Goal: Task Accomplishment & Management: Manage account settings

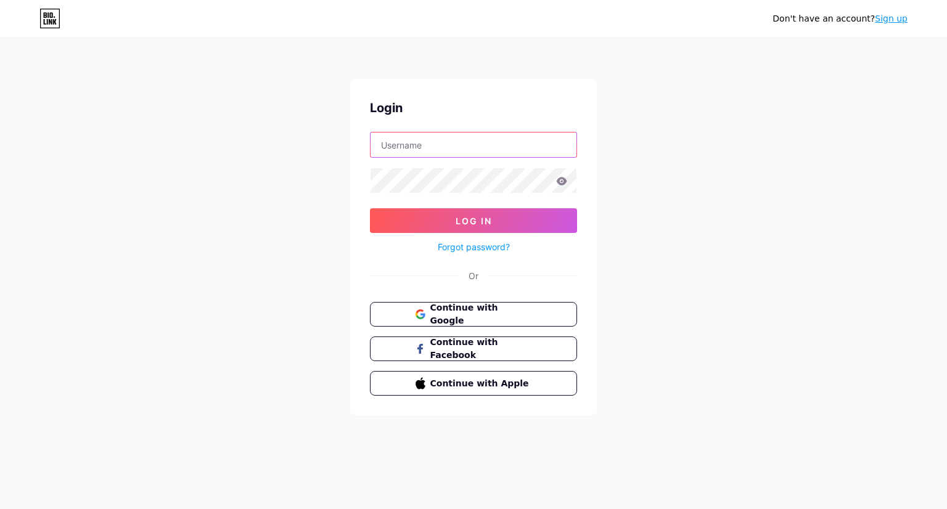
click at [519, 146] on input "text" at bounding box center [474, 145] width 206 height 25
type input "[EMAIL_ADDRESS][DOMAIN_NAME]"
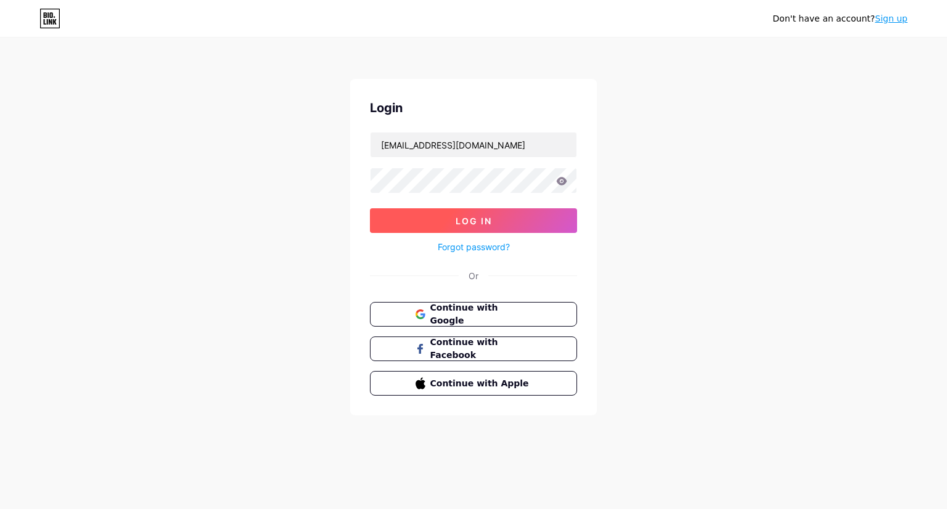
click at [482, 229] on button "Log In" at bounding box center [473, 220] width 207 height 25
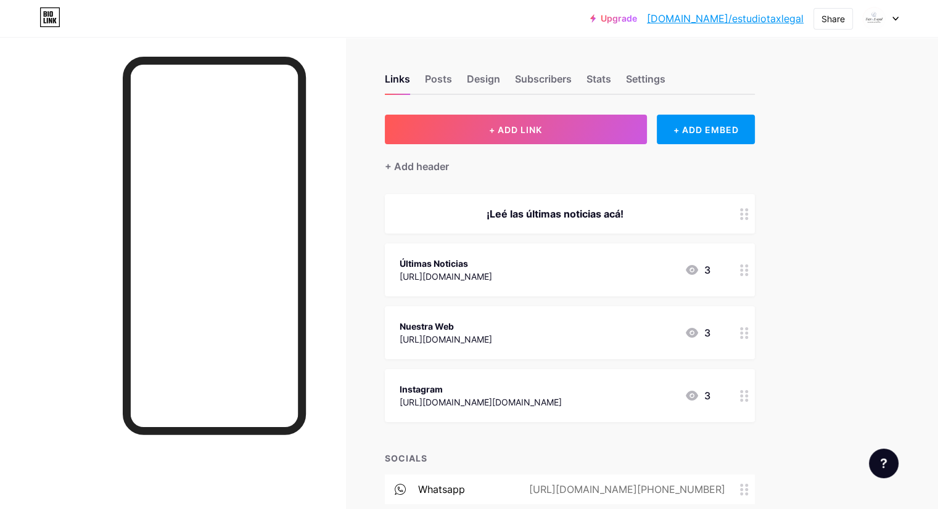
click at [681, 281] on div "Últimas Noticias [URL][DOMAIN_NAME] 3" at bounding box center [555, 270] width 311 height 28
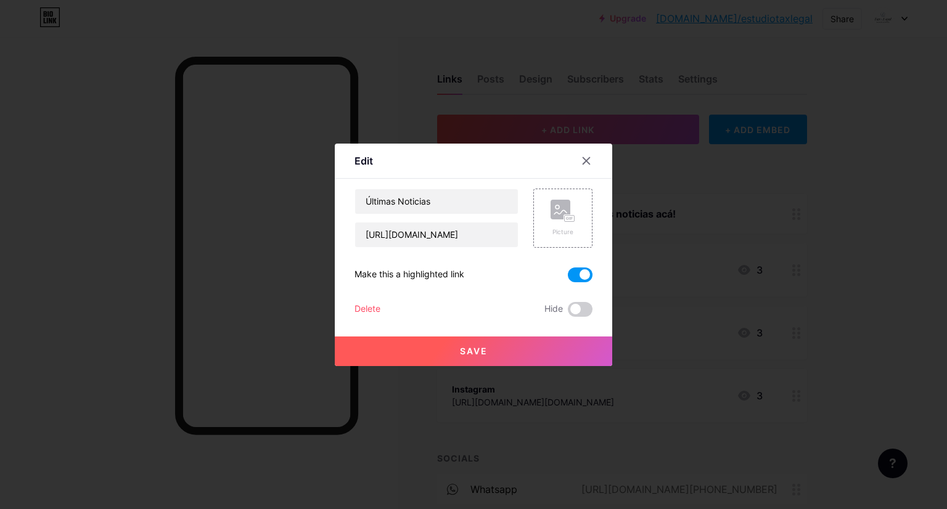
click at [770, 266] on div at bounding box center [473, 254] width 947 height 509
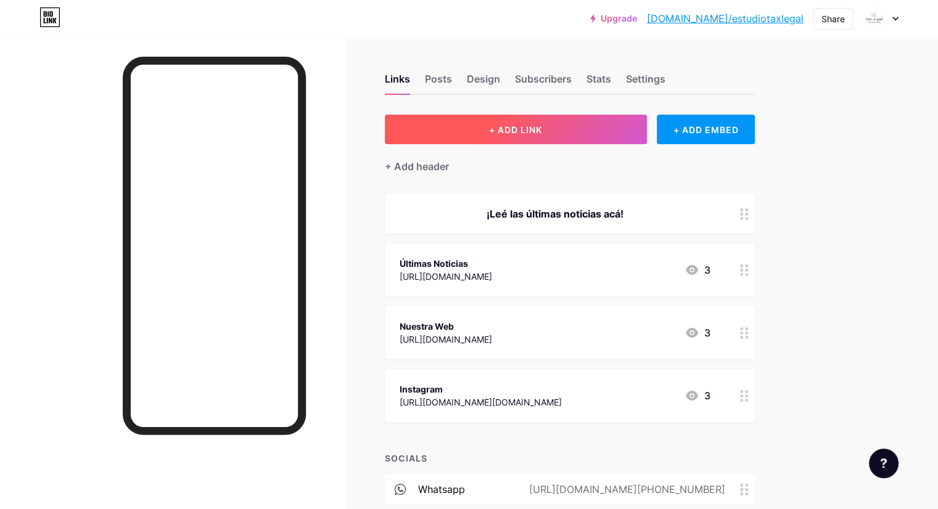
click at [598, 128] on button "+ ADD LINK" at bounding box center [516, 130] width 262 height 30
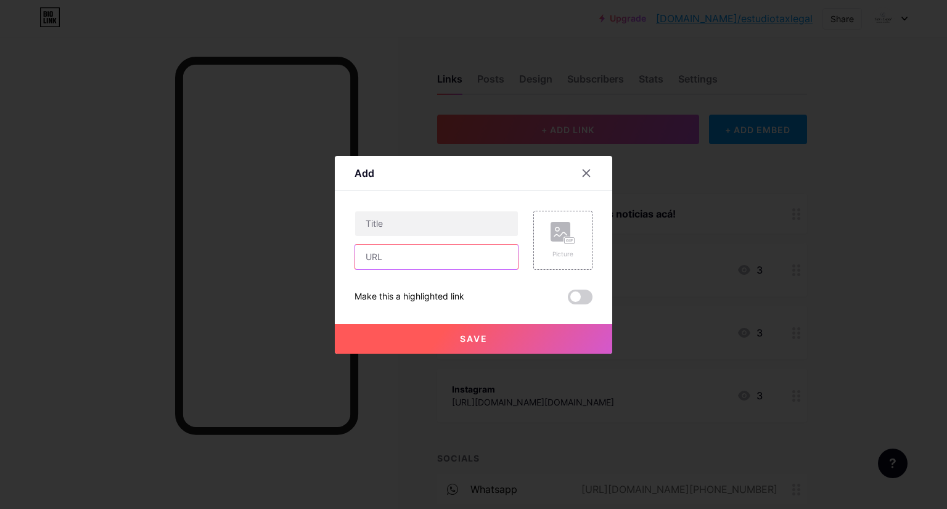
click at [441, 262] on input "text" at bounding box center [436, 257] width 163 height 25
click at [415, 257] on input "text" at bounding box center [436, 257] width 163 height 25
paste input "[URL][DOMAIN_NAME]"
type input "[URL][DOMAIN_NAME]"
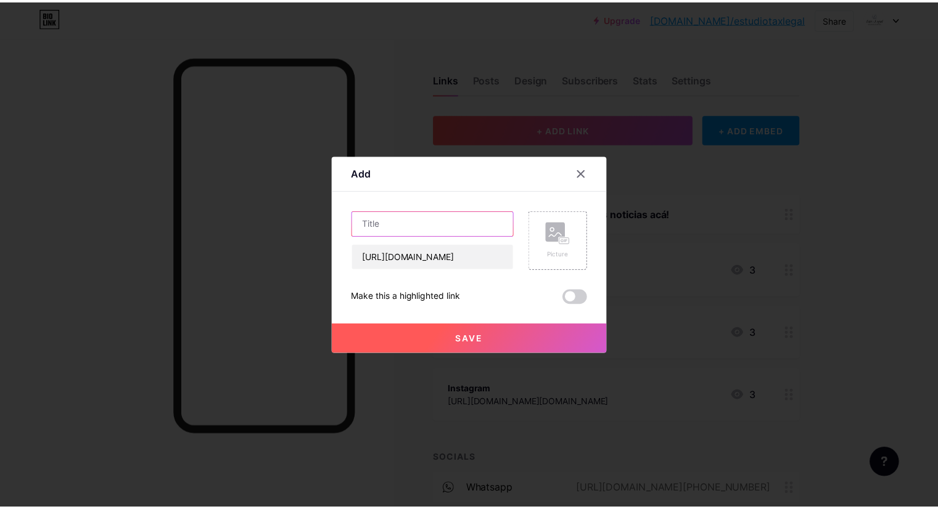
scroll to position [0, 0]
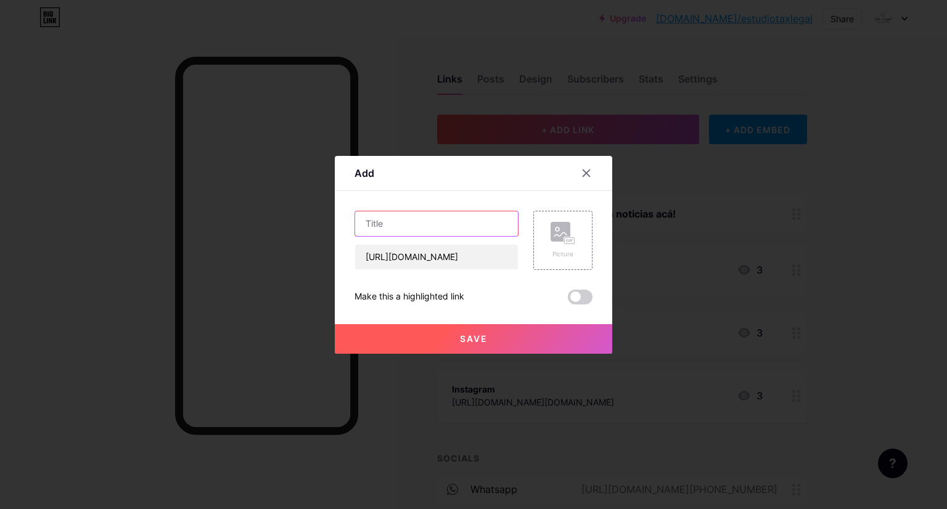
click at [432, 217] on input "text" at bounding box center [436, 224] width 163 height 25
type input "CLAVE [SECURITY_DATA]"
click at [575, 300] on span at bounding box center [580, 297] width 25 height 15
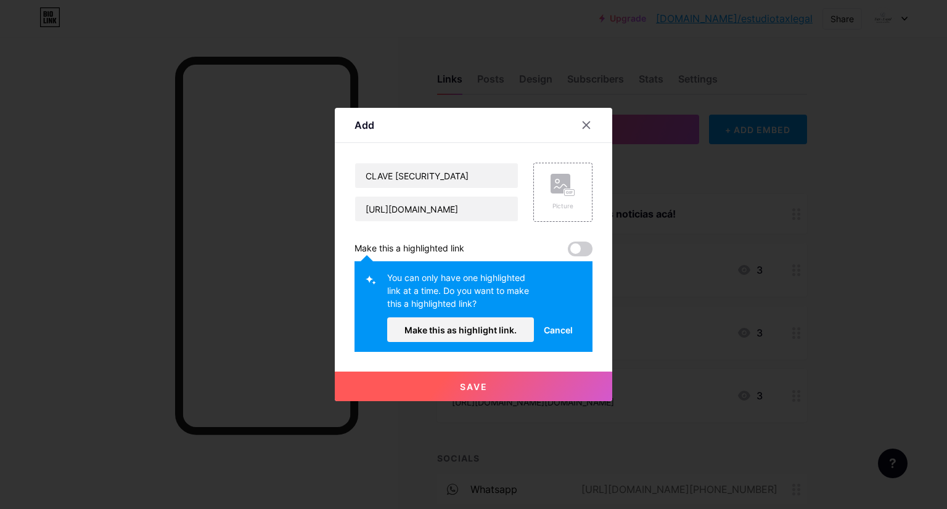
click at [506, 245] on div "Make this a highlighted link" at bounding box center [474, 249] width 238 height 15
click at [488, 380] on button "Save" at bounding box center [474, 387] width 278 height 30
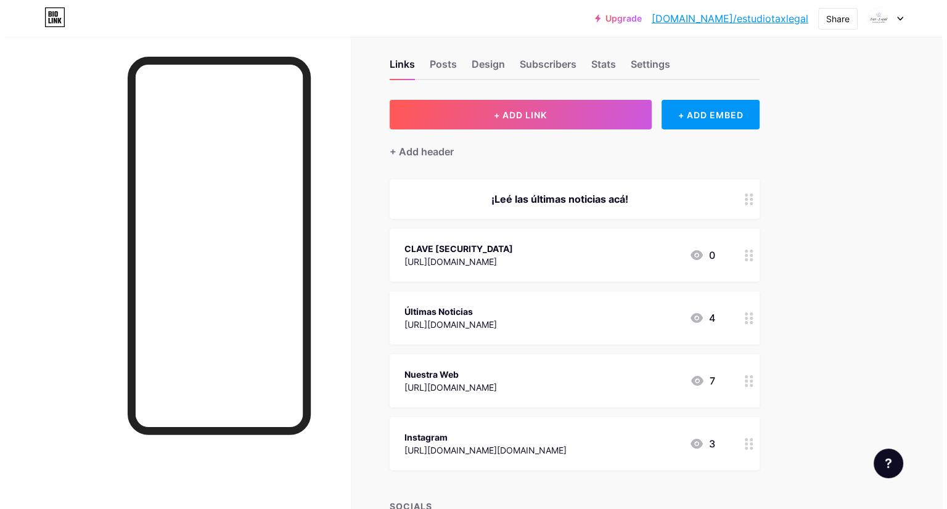
scroll to position [14, 0]
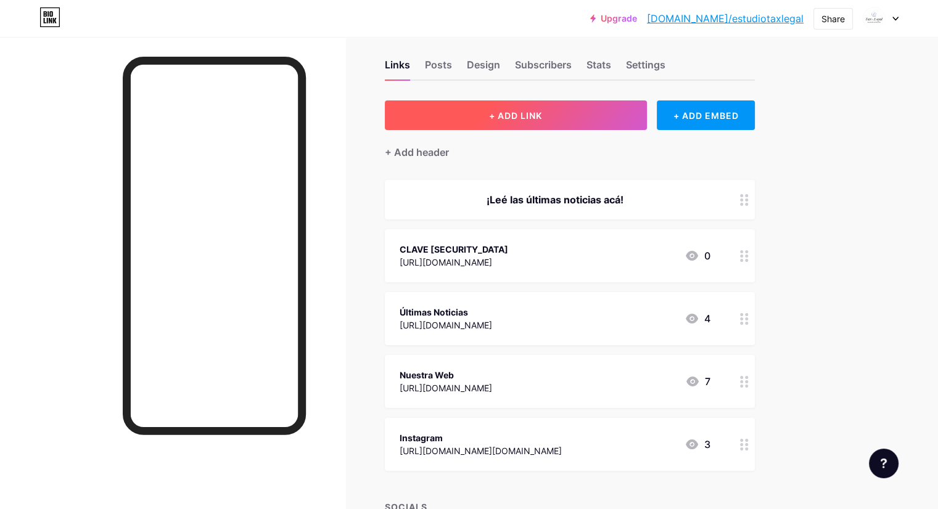
click at [628, 115] on button "+ ADD LINK" at bounding box center [516, 116] width 262 height 30
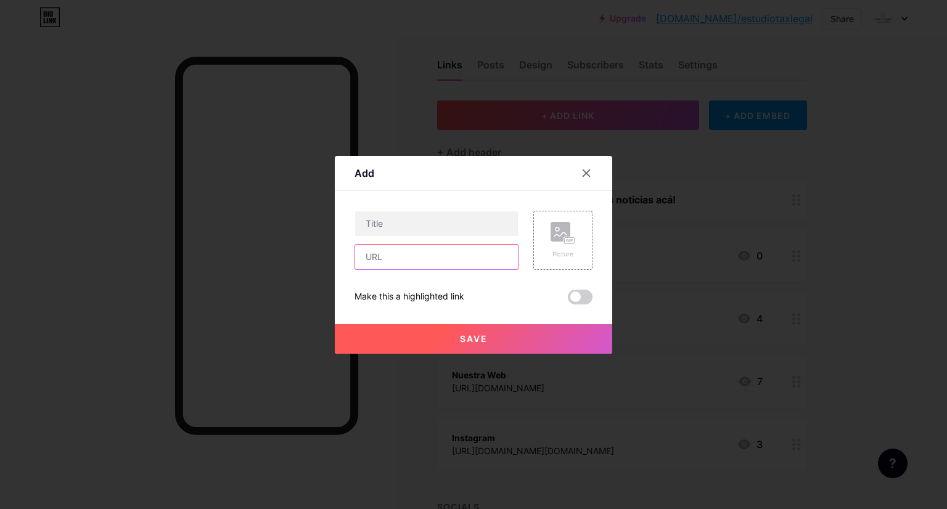
click at [463, 259] on input "text" at bounding box center [436, 257] width 163 height 25
paste input "[URL][DOMAIN_NAME]"
type input "[URL][DOMAIN_NAME]"
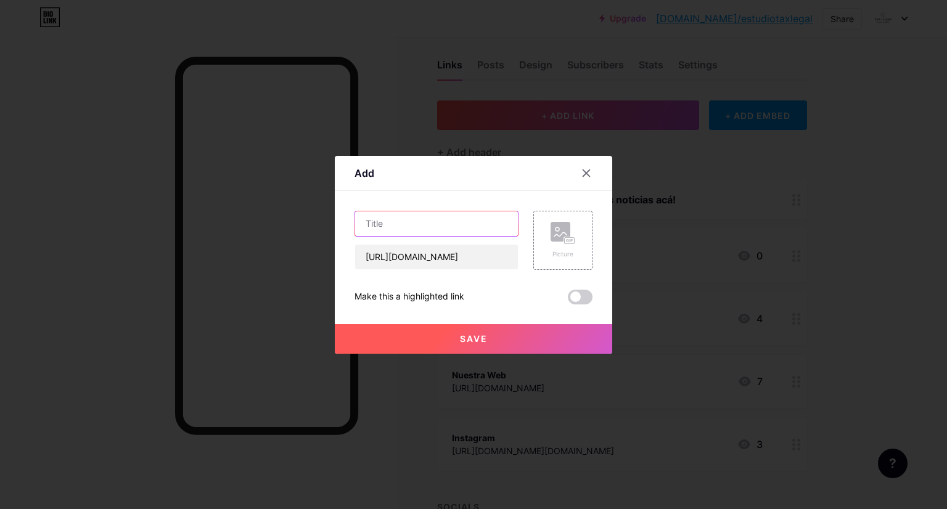
click at [450, 229] on input "text" at bounding box center [436, 224] width 163 height 25
click at [410, 218] on input "Nuevo Regimen de Facturación" at bounding box center [436, 224] width 163 height 25
click at [503, 227] on input "Nuevo Régimen de Facturación" at bounding box center [436, 224] width 163 height 25
click at [389, 224] on input "Nuevo Régimen de Facturación" at bounding box center [436, 224] width 163 height 25
type input "Nuevo Régimen de Facturación"
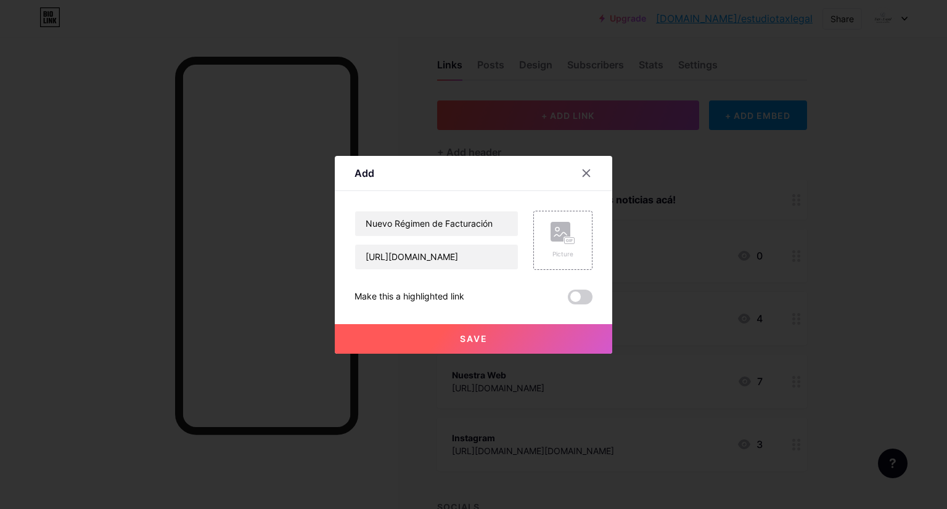
click at [502, 343] on button "Save" at bounding box center [474, 339] width 278 height 30
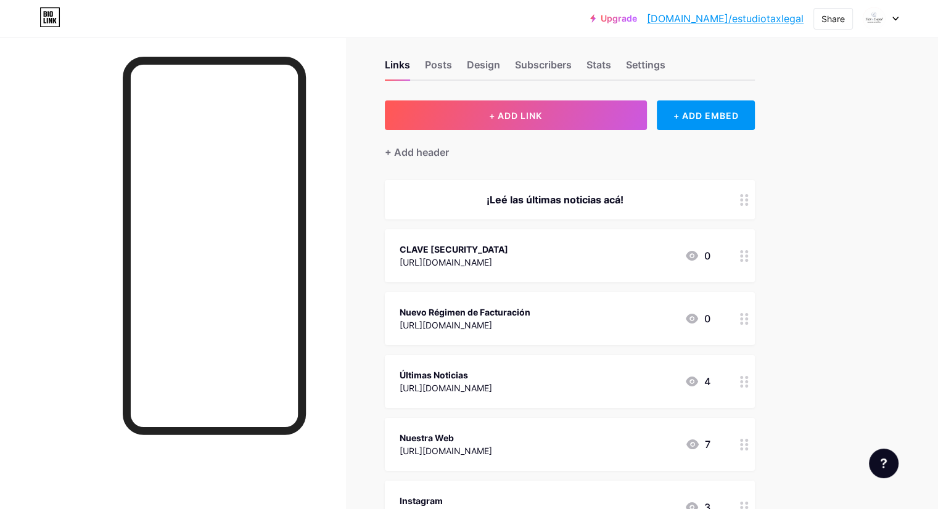
click at [508, 243] on div "CLAVE [SECURITY_DATA]" at bounding box center [454, 249] width 109 height 13
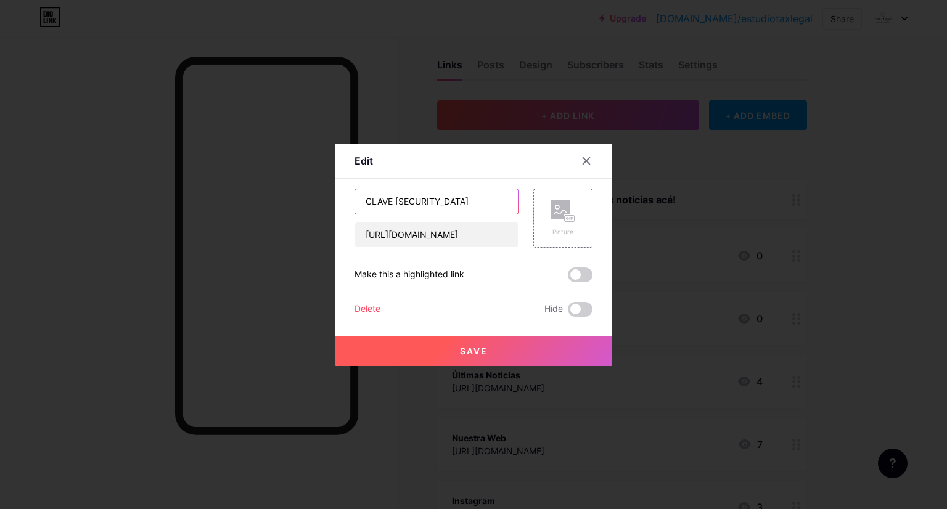
drag, startPoint x: 472, startPoint y: 210, endPoint x: 255, endPoint y: 209, distance: 217.7
click at [255, 209] on div "Edit Content YouTube Play YouTube video without leaving your page. ADD Vimeo Pl…" at bounding box center [473, 254] width 947 height 509
paste input "👉 Leé más sobre la nueva Clave [SECURITY_DATA]"
type input "👉 Leé más sobre la nueva Clave [SECURITY_DATA]"
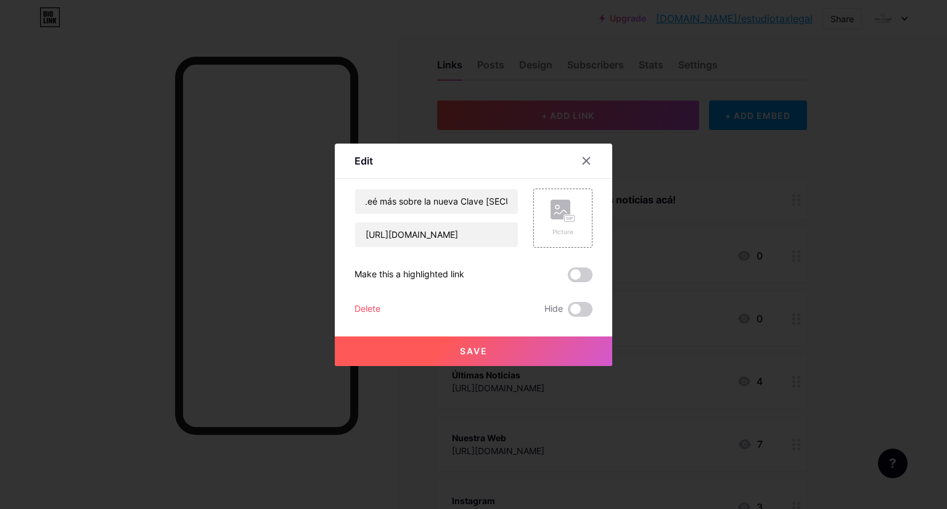
click at [476, 353] on span "Save" at bounding box center [474, 351] width 28 height 10
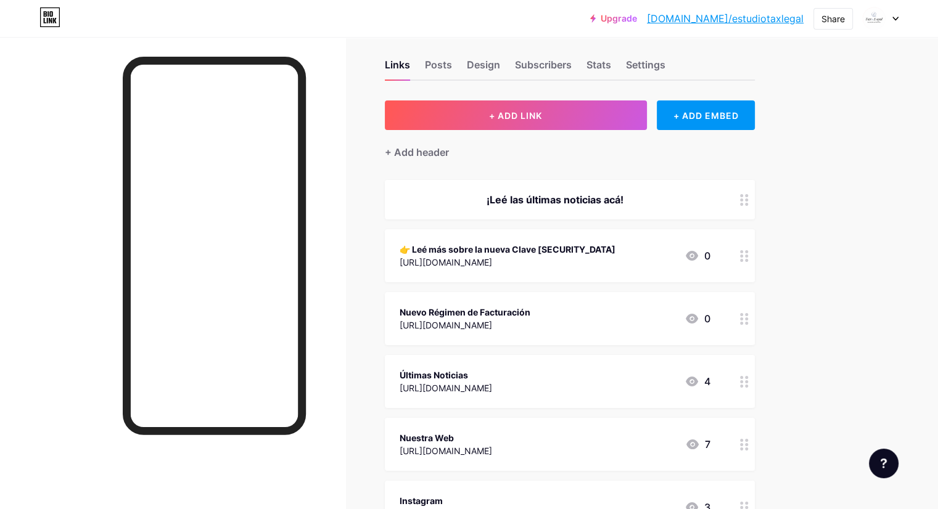
click at [530, 308] on div "Nuevo Régimen de Facturación" at bounding box center [465, 312] width 131 height 13
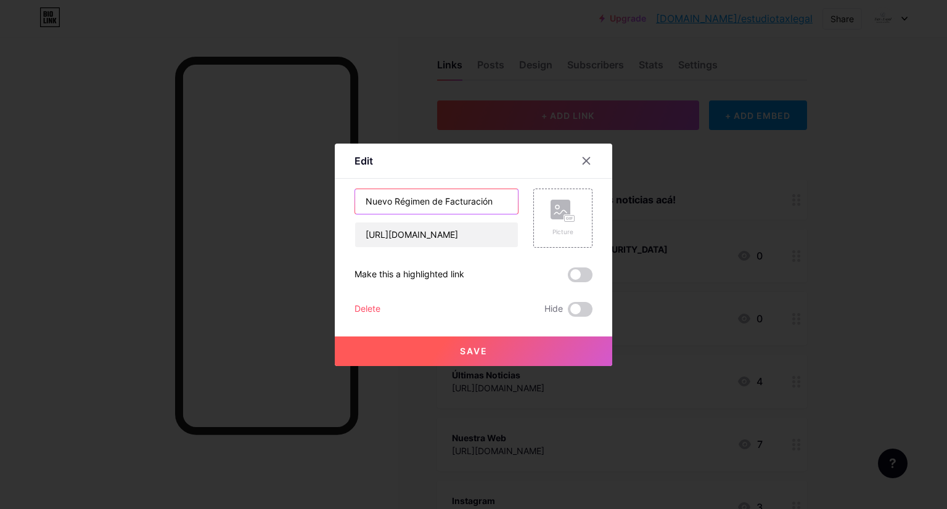
drag, startPoint x: 498, startPoint y: 202, endPoint x: 252, endPoint y: 204, distance: 246.7
click at [252, 204] on div "Edit Content YouTube Play YouTube video without leaving your page. ADD Vimeo Pl…" at bounding box center [473, 254] width 947 height 509
paste input "💼 Conocé el nuevo régimen de facturación 2025"
type input "💼 Conocé el nuevo régimen de facturación 2025"
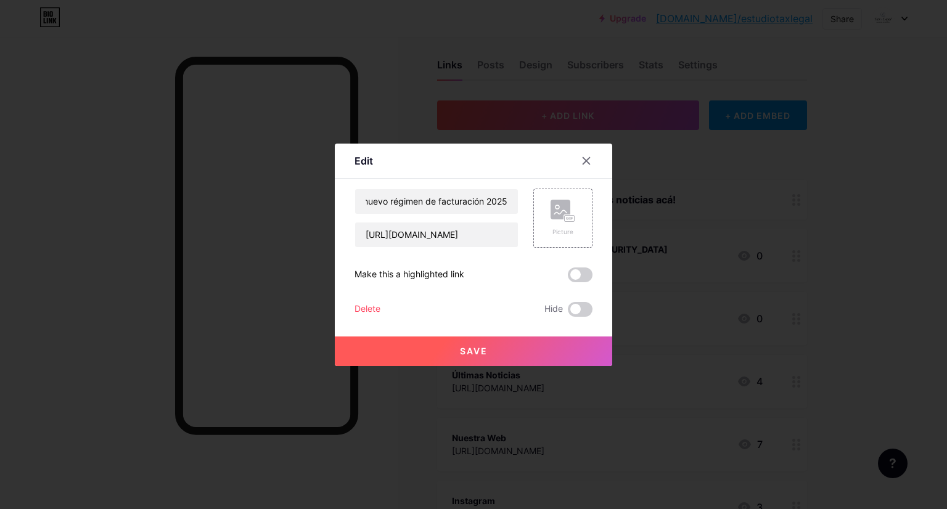
click at [495, 349] on button "Save" at bounding box center [474, 352] width 278 height 30
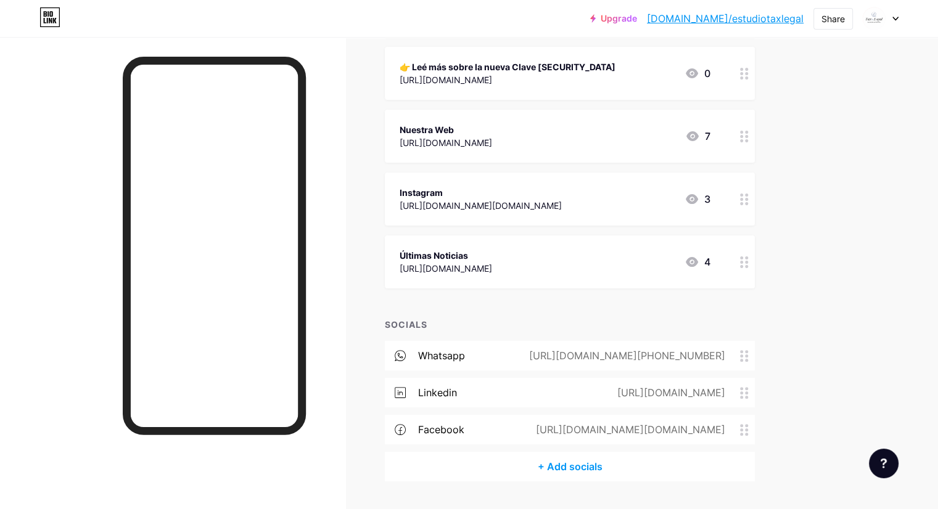
scroll to position [0, 0]
